Goal: Task Accomplishment & Management: Manage account settings

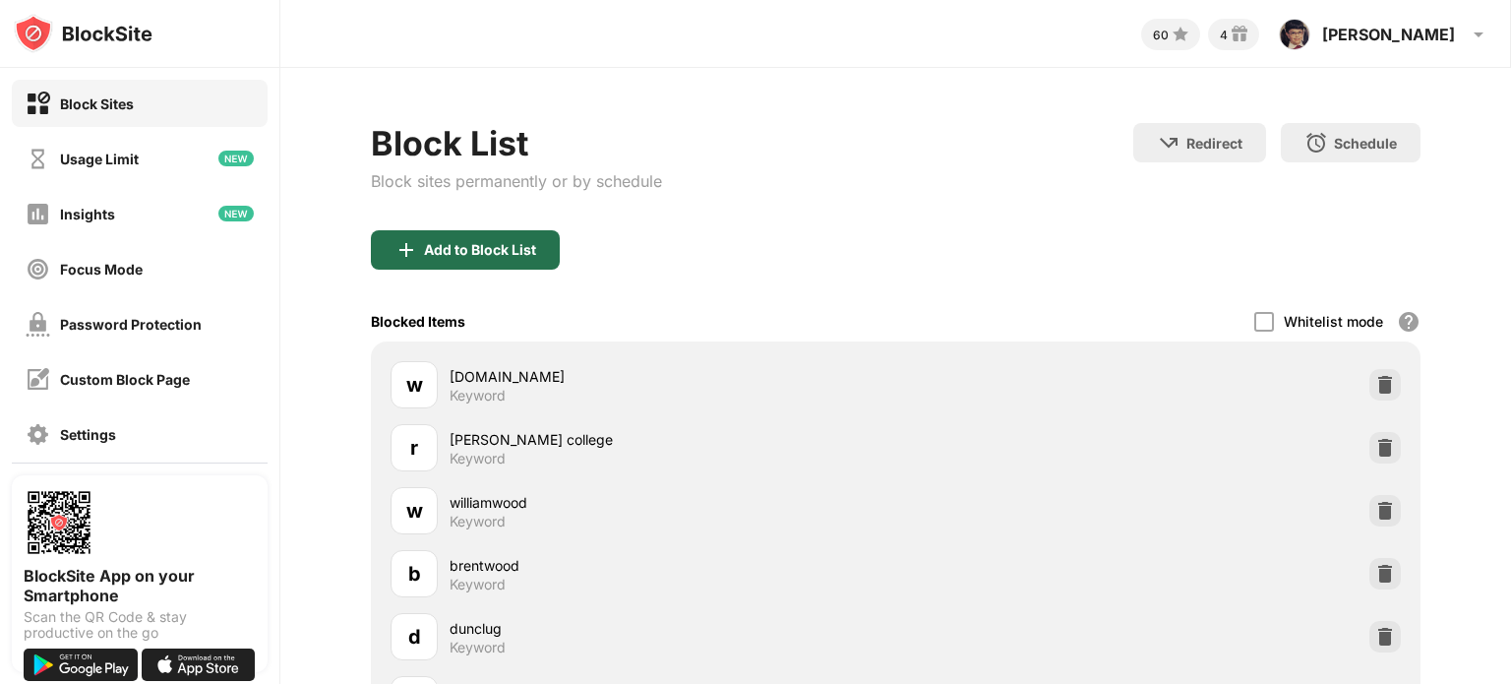
click at [478, 239] on div "Add to Block List" at bounding box center [465, 249] width 189 height 39
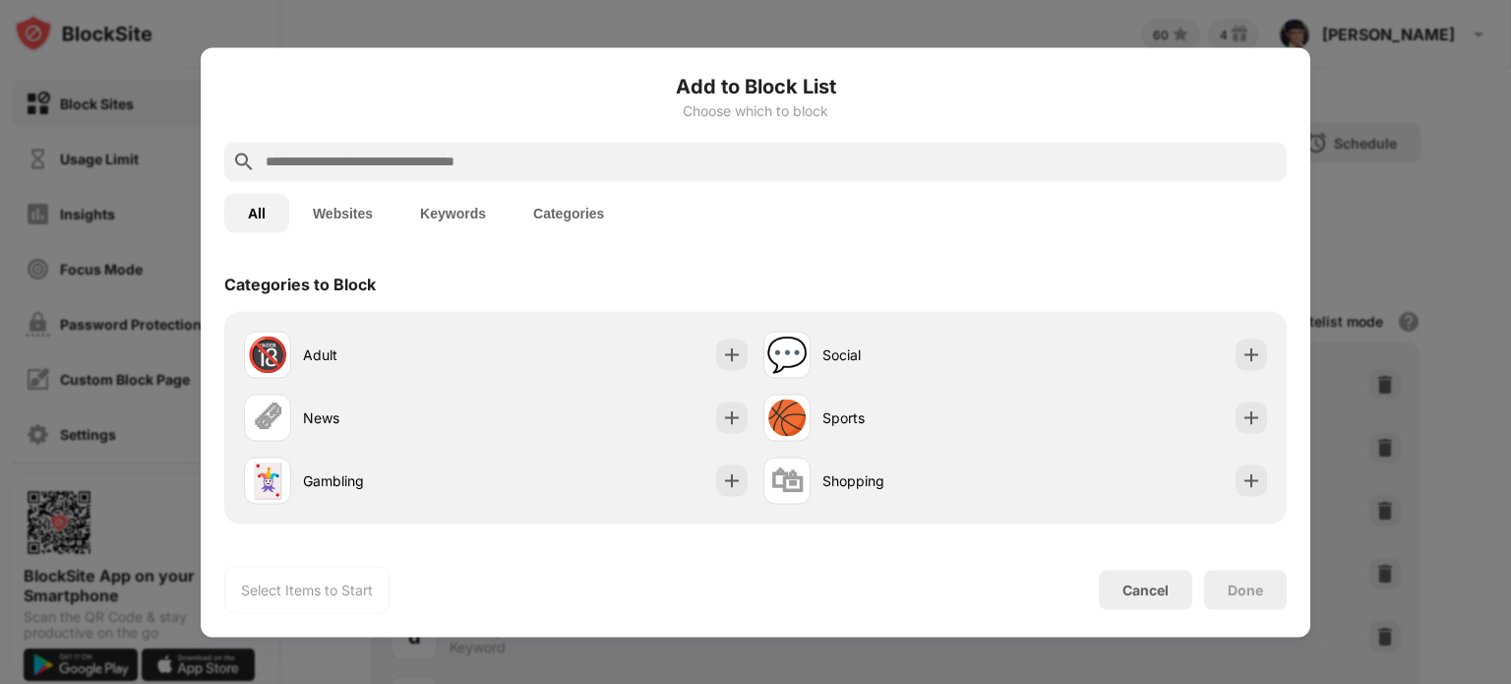
click at [496, 133] on div "Add to Block List Choose which to block" at bounding box center [755, 106] width 1062 height 71
click at [482, 164] on input "text" at bounding box center [771, 162] width 1015 height 24
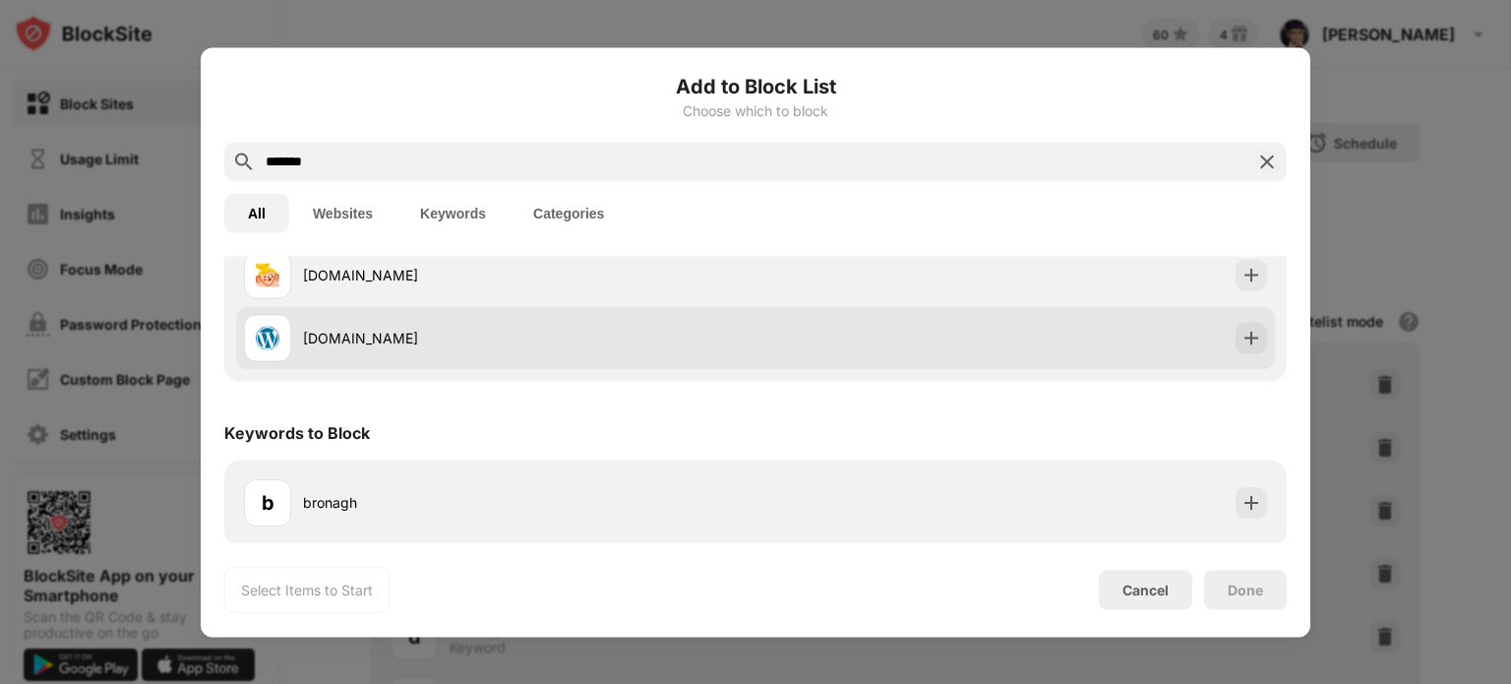
scroll to position [334, 0]
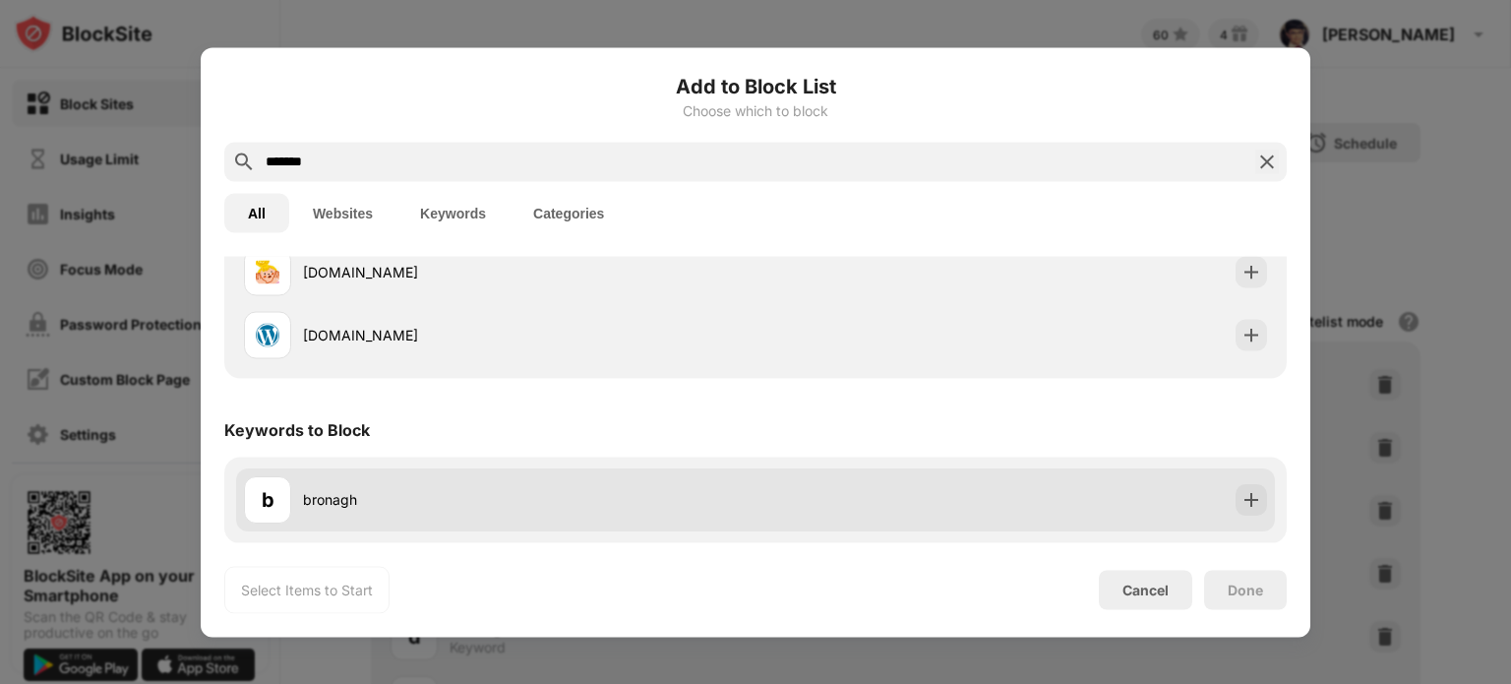
type input "*******"
click at [394, 485] on div "b bronagh" at bounding box center [499, 499] width 511 height 47
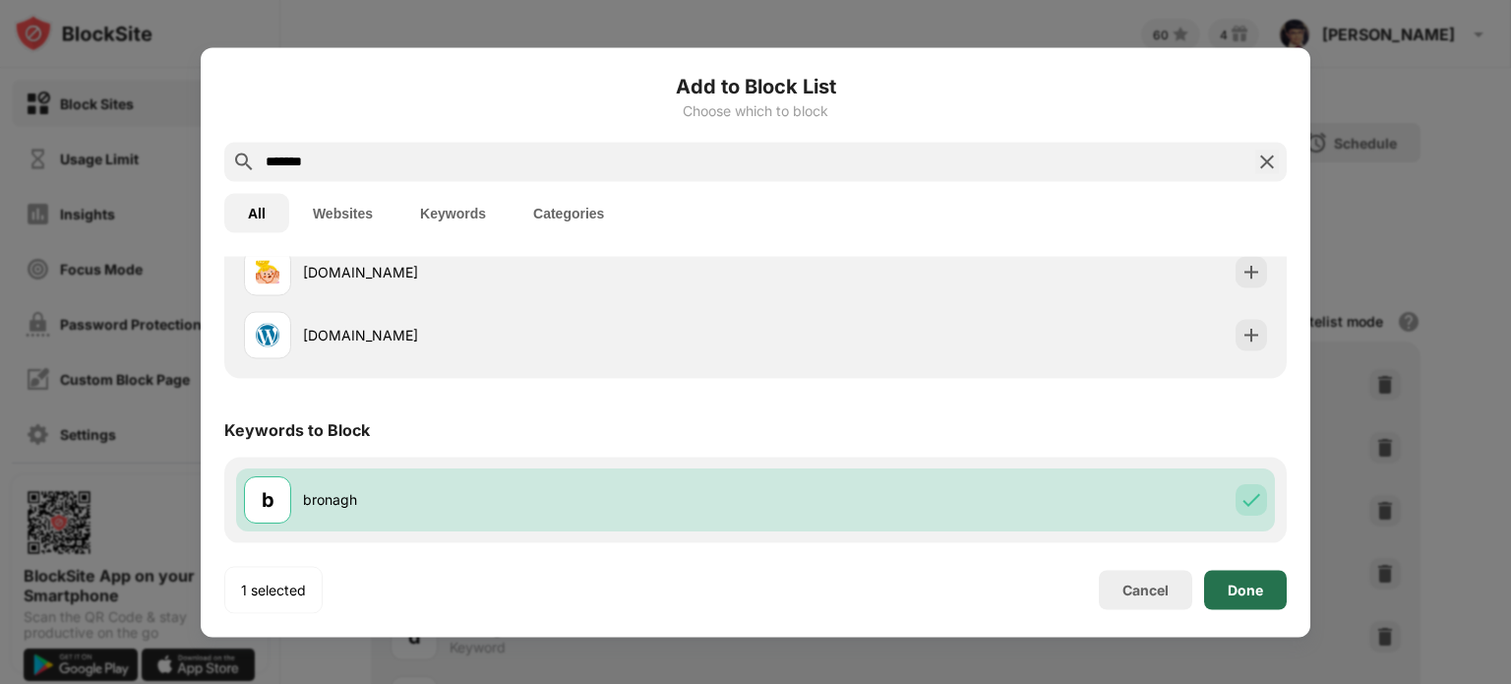
click at [1254, 581] on div "Done" at bounding box center [1245, 589] width 35 height 16
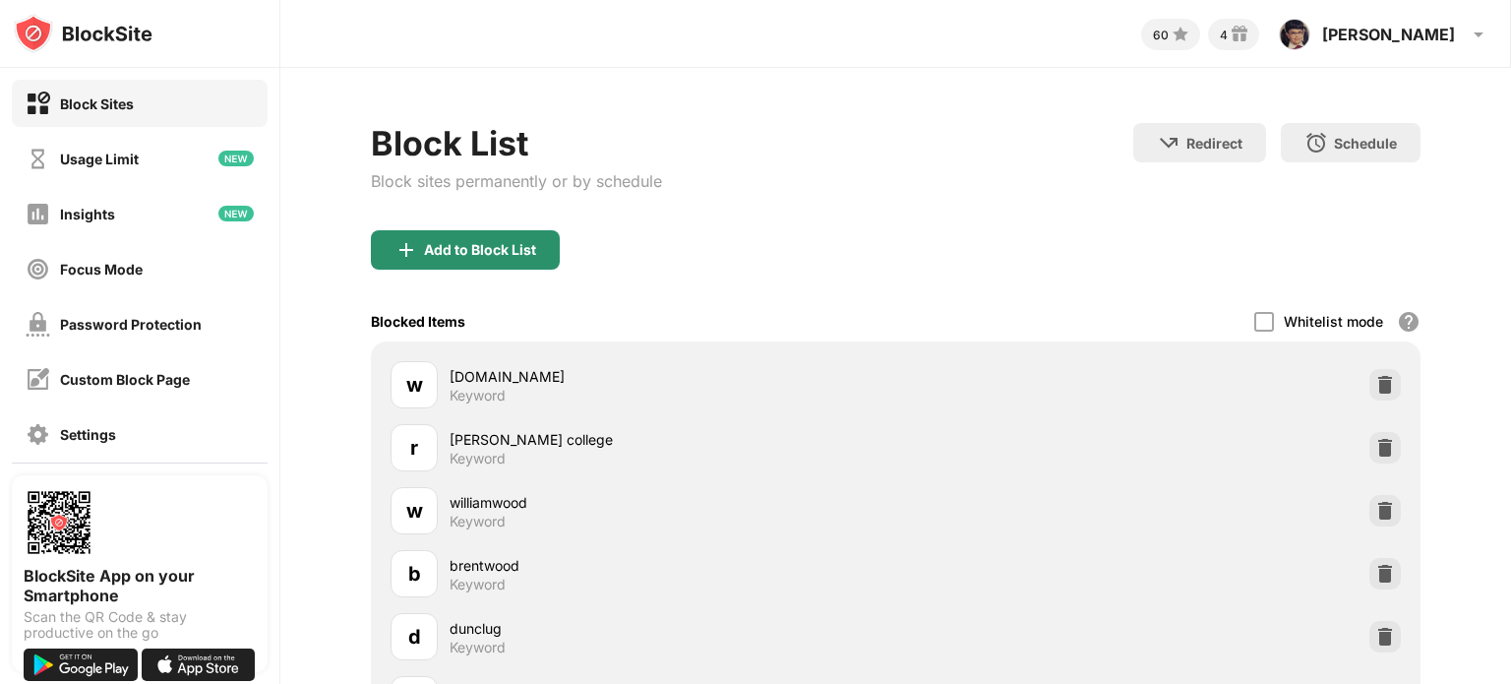
click at [451, 249] on div "Add to Block List" at bounding box center [480, 250] width 112 height 16
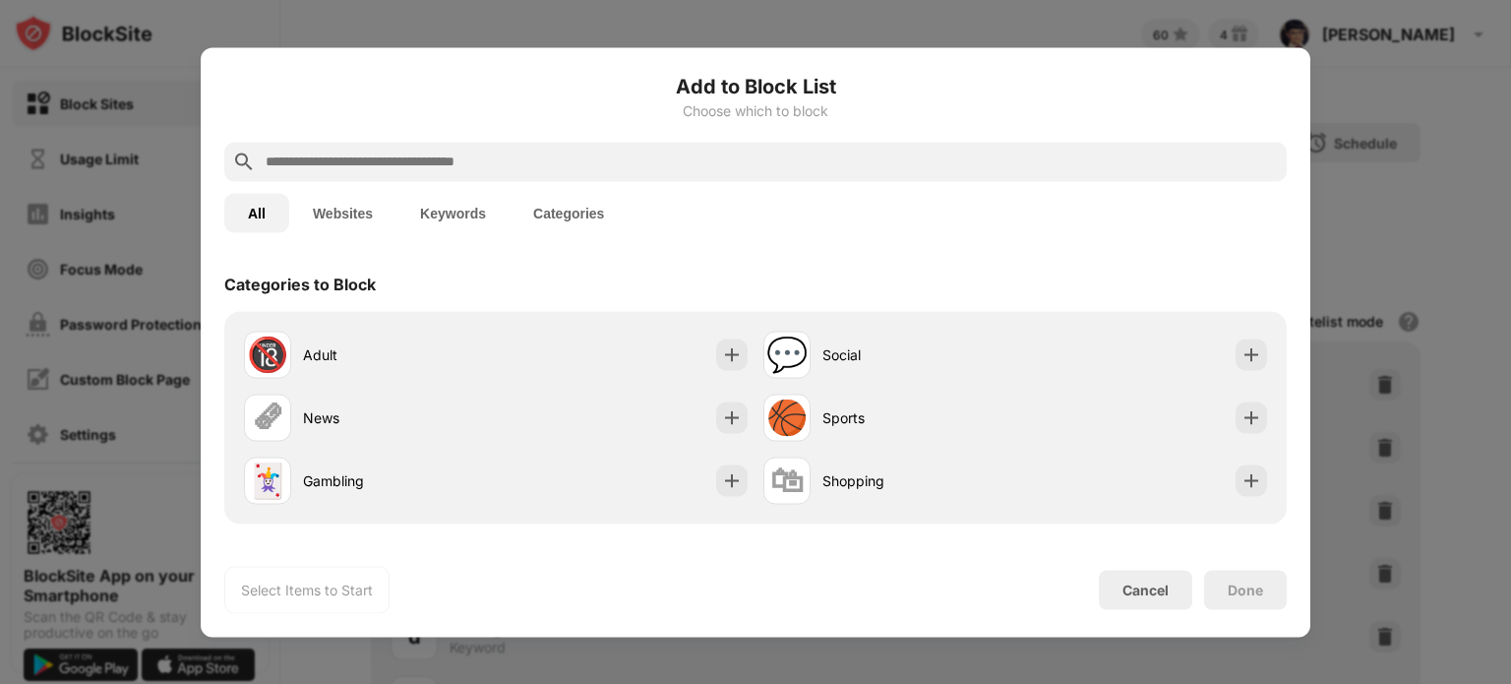
click at [448, 176] on div at bounding box center [755, 161] width 1062 height 39
click at [448, 170] on input "text" at bounding box center [771, 162] width 1015 height 24
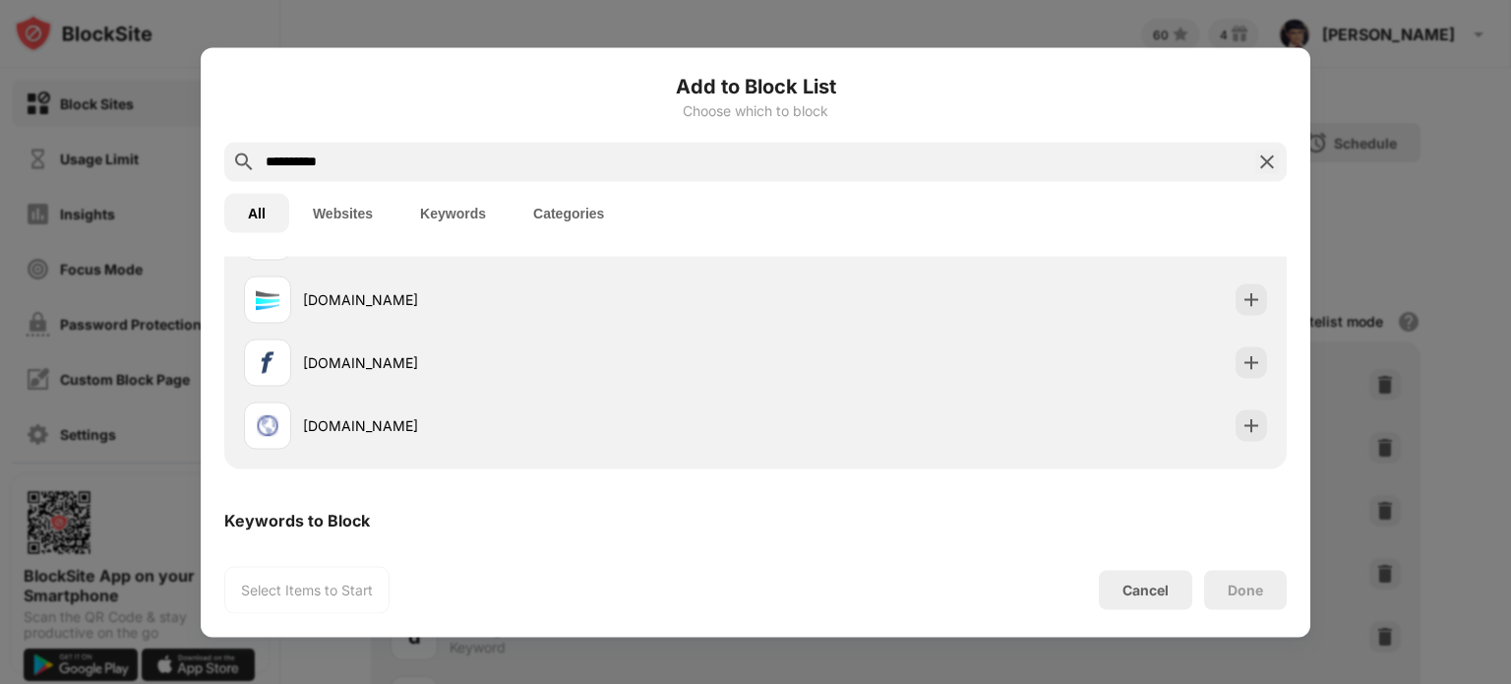
scroll to position [295, 0]
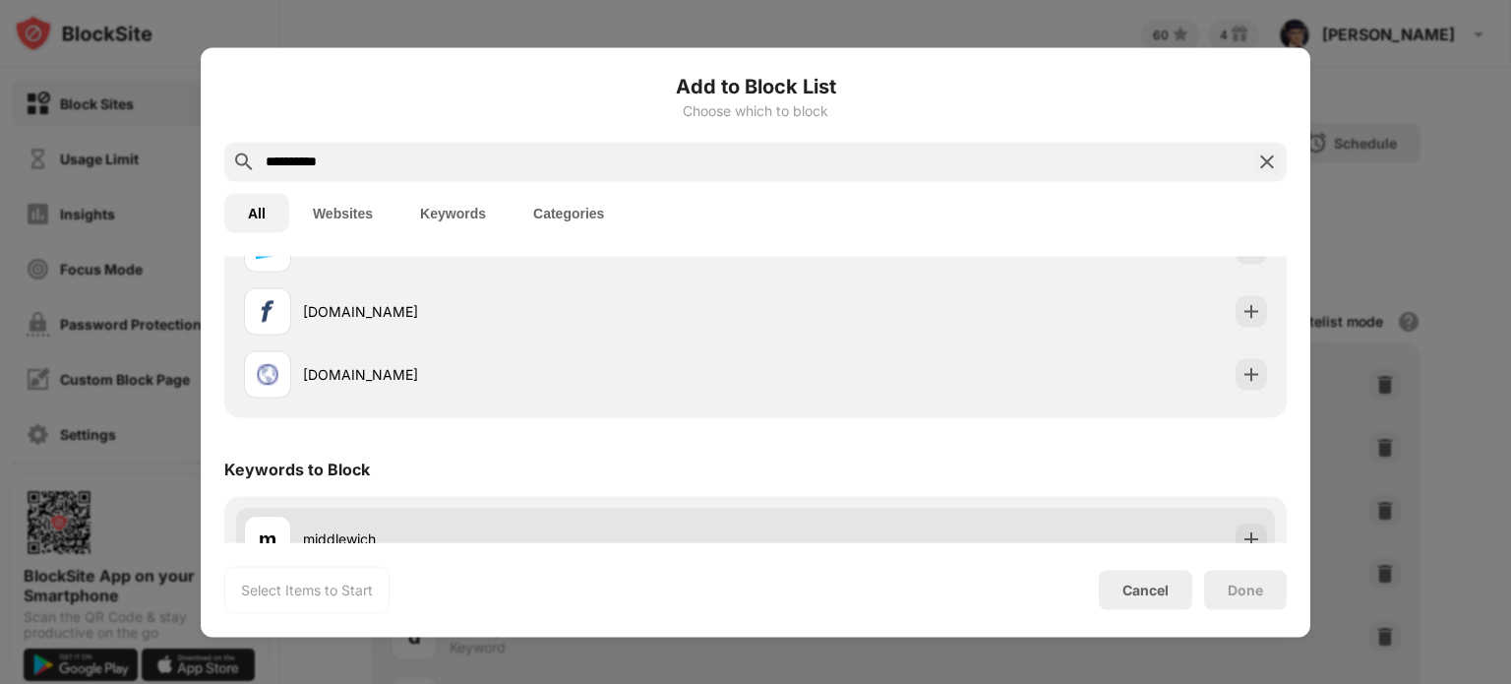
type input "**********"
click at [399, 515] on div "m middlewich" at bounding box center [499, 538] width 511 height 47
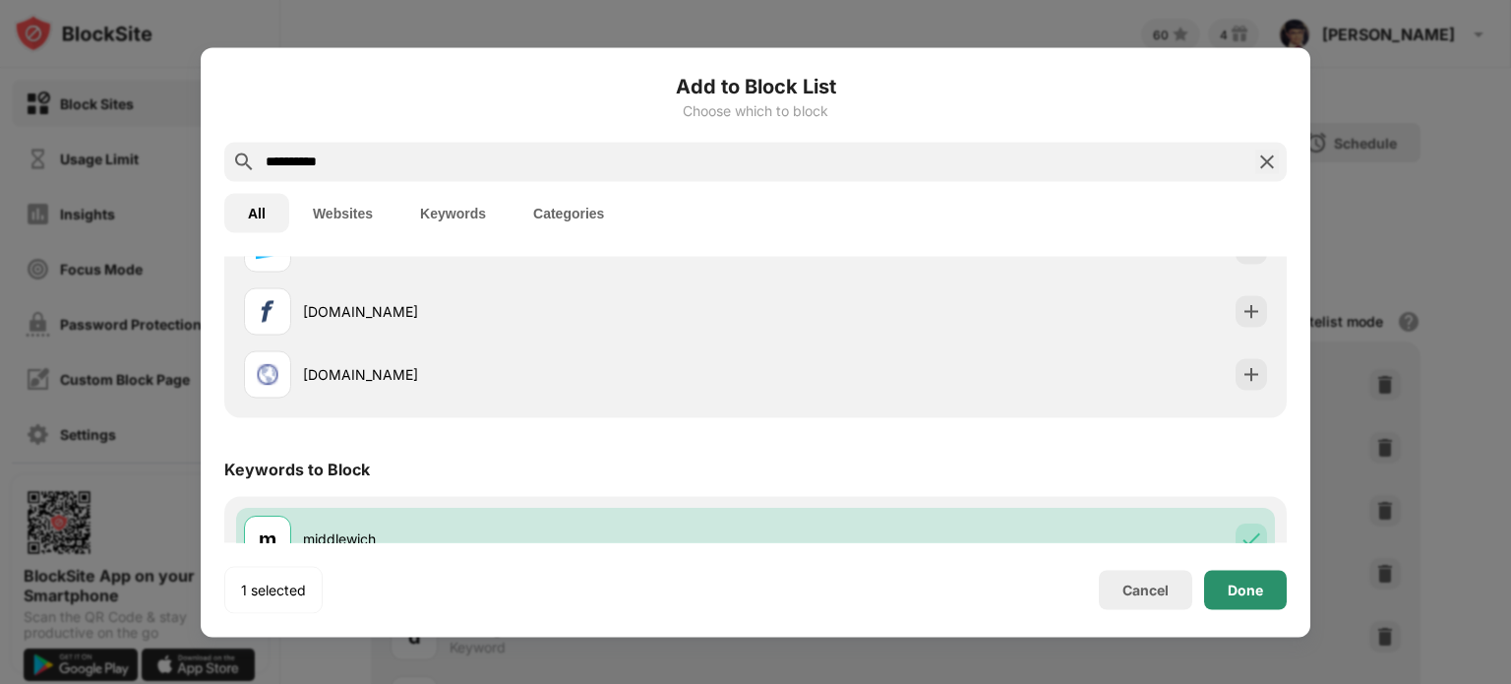
click at [1244, 590] on div "Done" at bounding box center [1245, 589] width 35 height 16
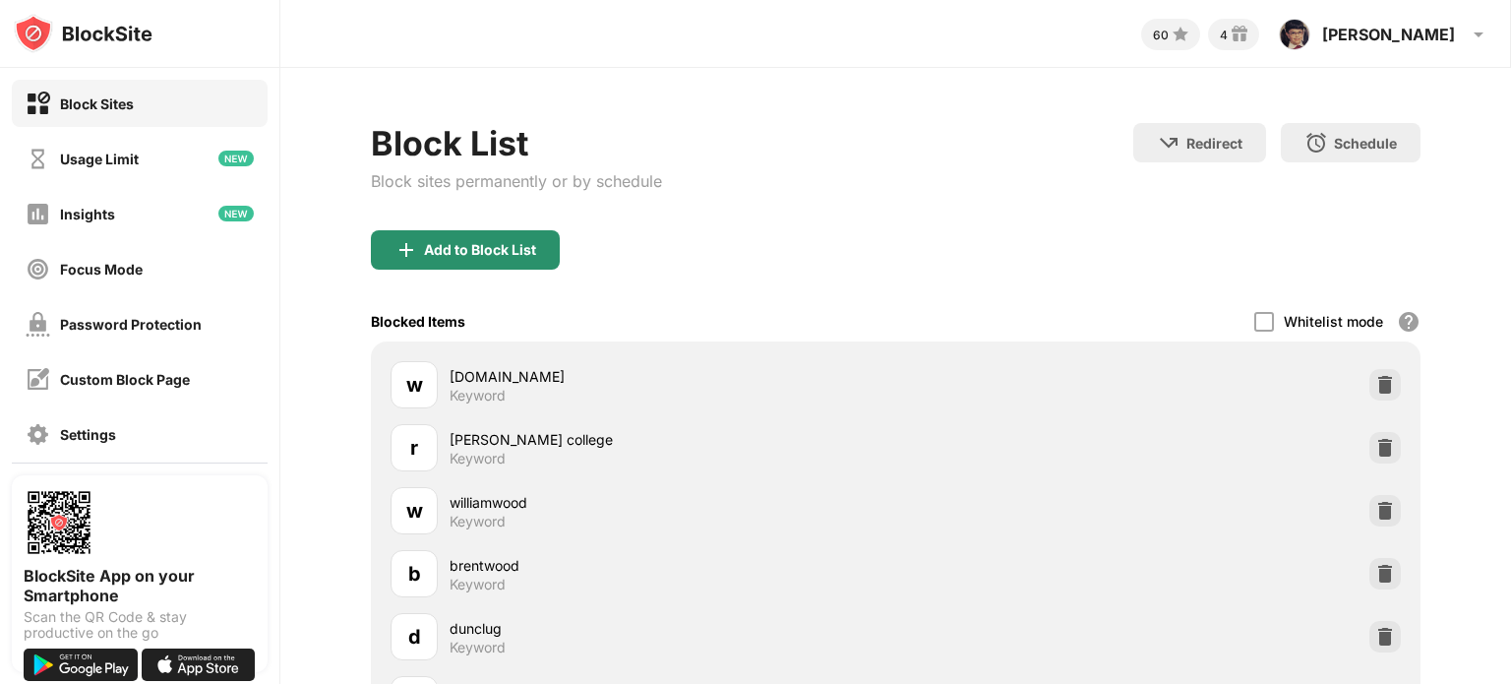
click at [477, 243] on div "Add to Block List" at bounding box center [480, 250] width 112 height 16
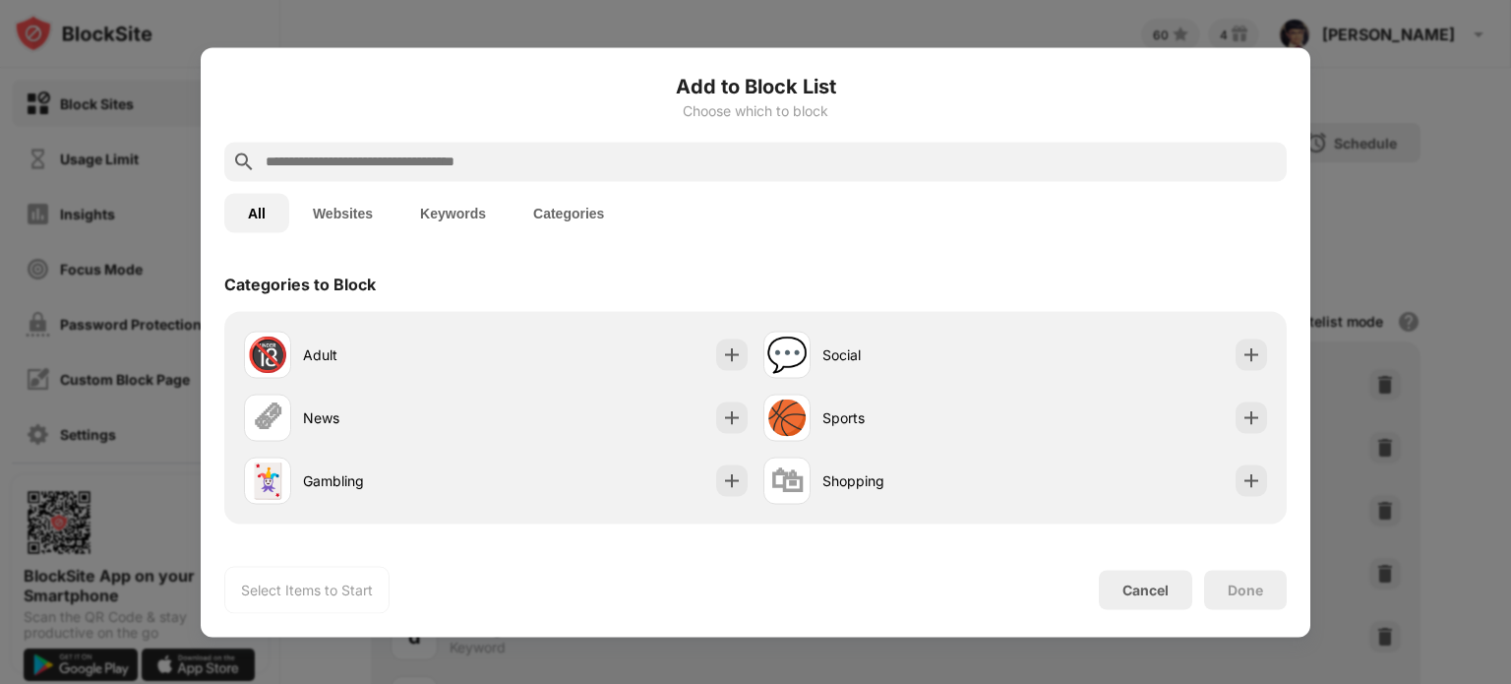
click at [390, 167] on input "text" at bounding box center [771, 162] width 1015 height 24
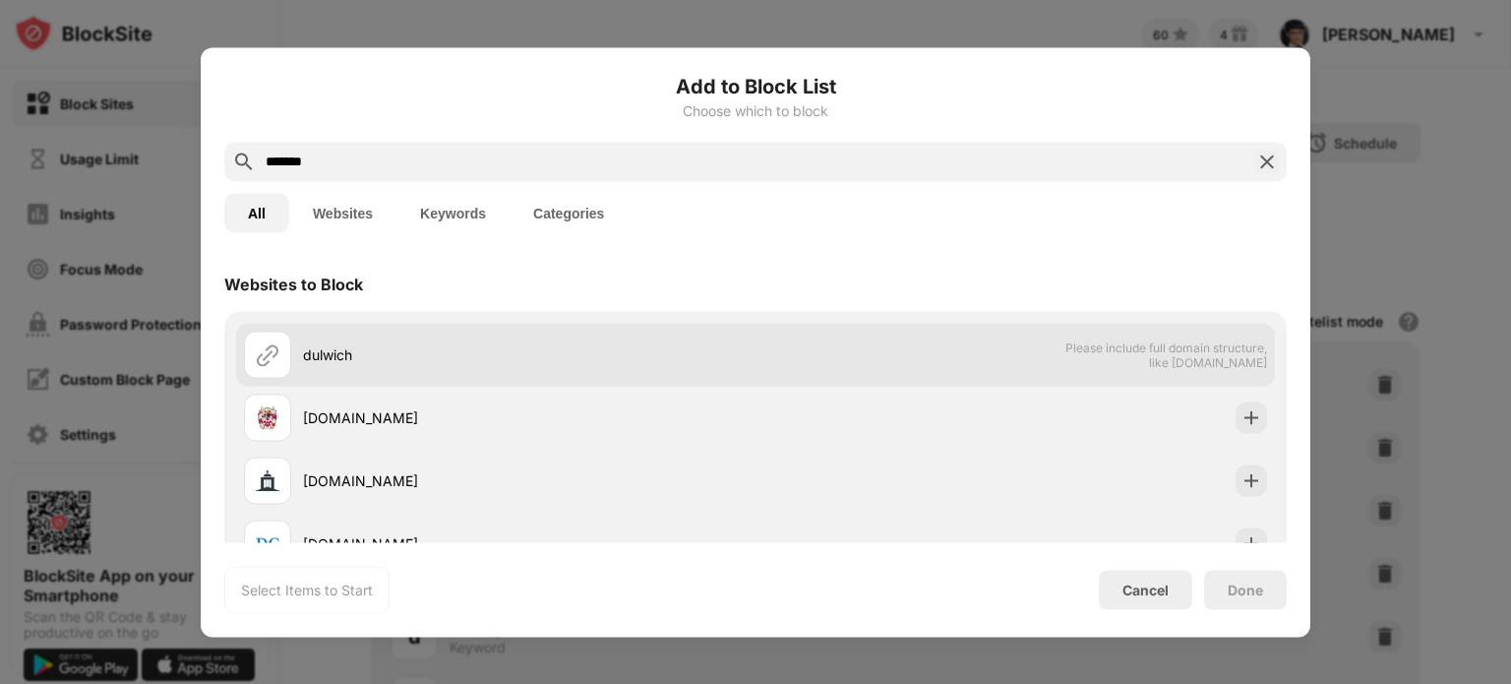
type input "*******"
click at [321, 330] on div "dulwich" at bounding box center [499, 353] width 511 height 47
click at [551, 348] on div "dulwich" at bounding box center [529, 354] width 452 height 21
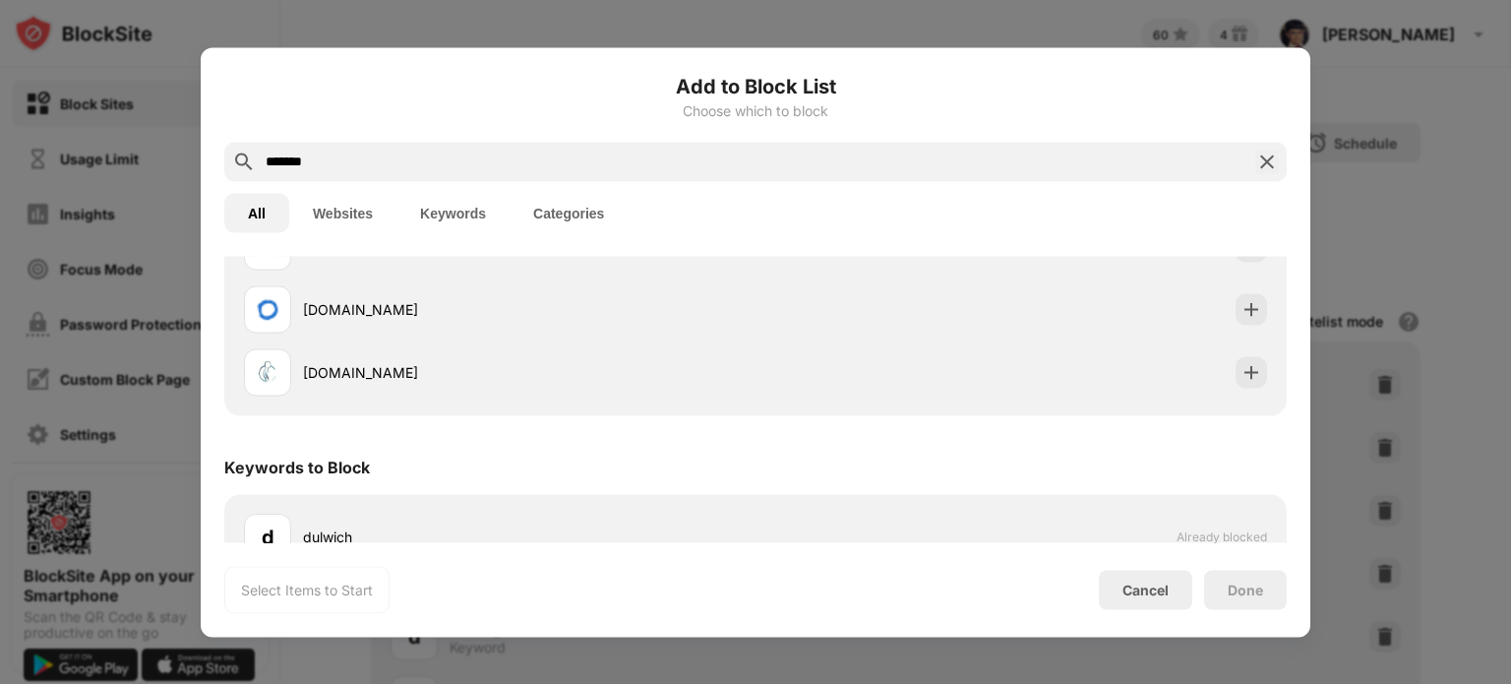
scroll to position [334, 0]
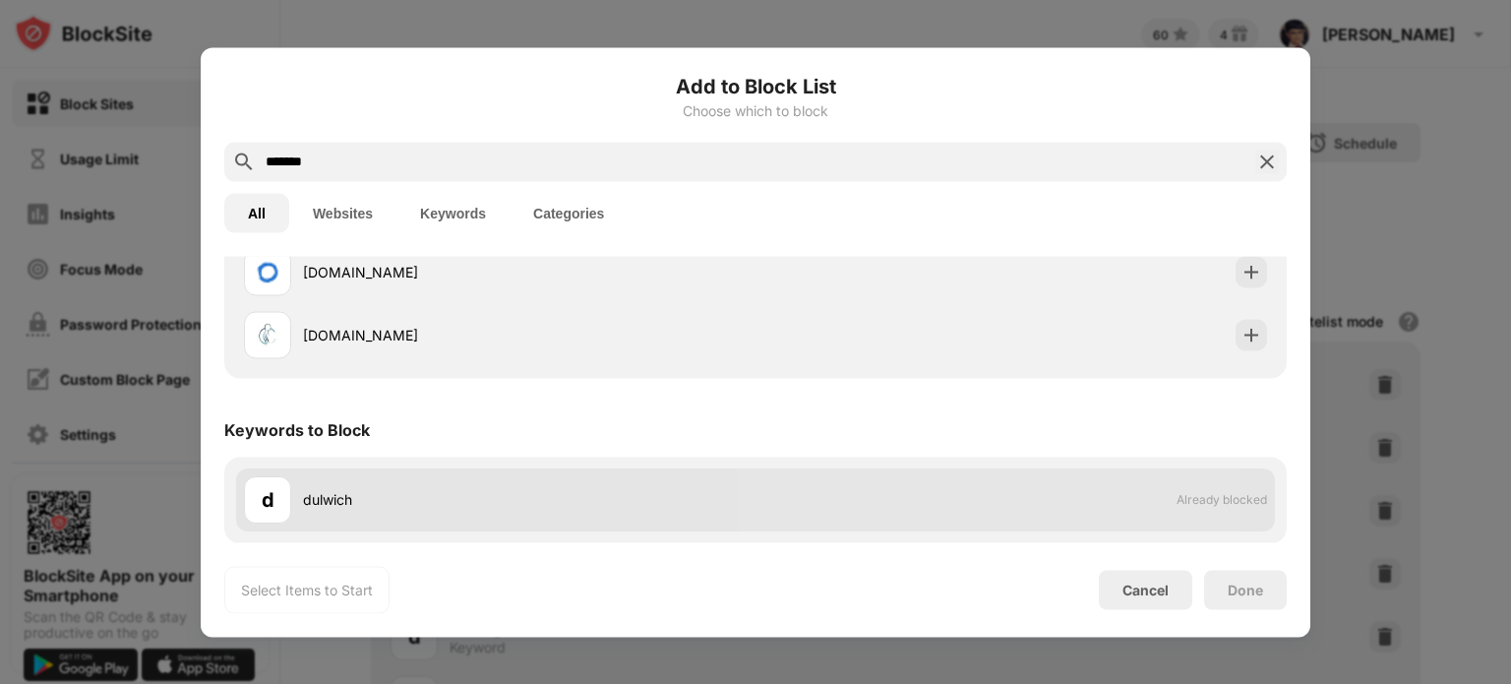
click at [537, 480] on div "d dulwich" at bounding box center [499, 499] width 511 height 47
click at [593, 518] on div "d dulwich" at bounding box center [499, 499] width 511 height 47
click at [602, 496] on div "dulwich" at bounding box center [529, 500] width 452 height 21
click at [444, 495] on div "dulwich" at bounding box center [529, 500] width 452 height 21
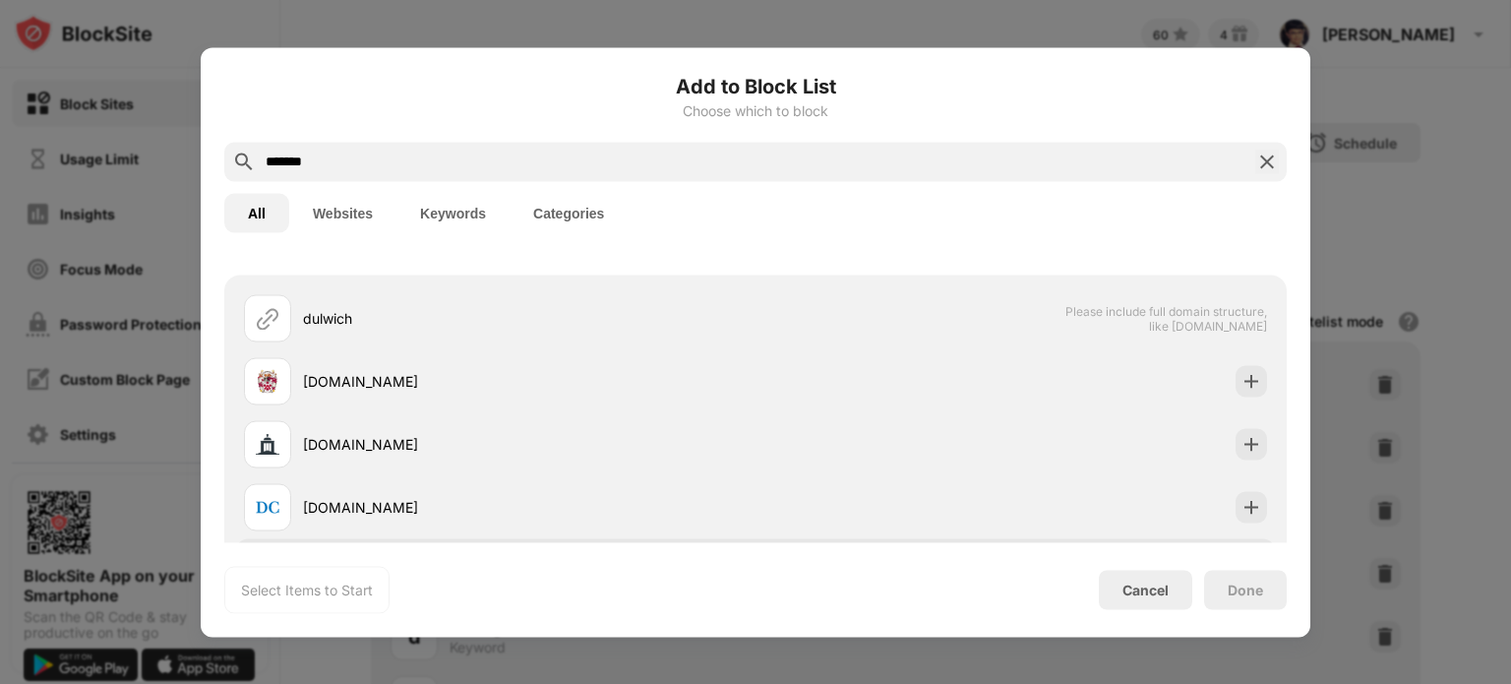
scroll to position [0, 0]
